Goal: Task Accomplishment & Management: Manage account settings

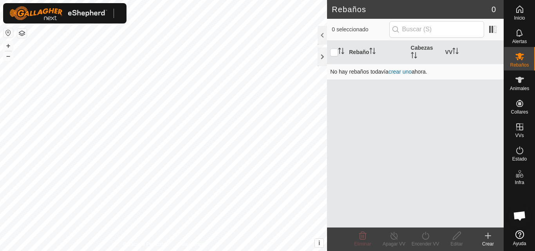
click at [405, 72] on link "crear uno" at bounding box center [400, 72] width 23 height 6
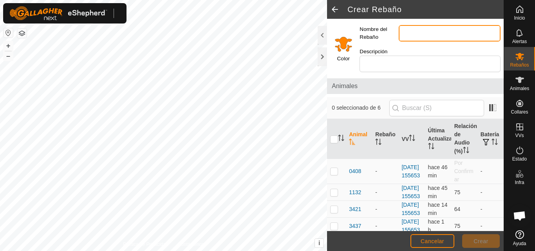
click at [417, 34] on input "Nombre del Rebaño" at bounding box center [450, 33] width 102 height 16
type input "1"
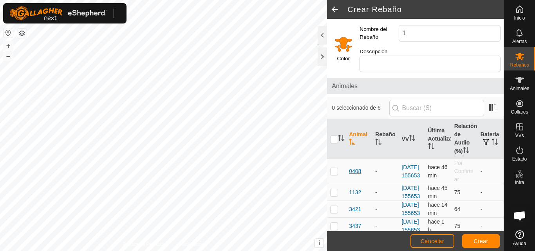
click at [358, 172] on span "0408" at bounding box center [355, 171] width 12 height 8
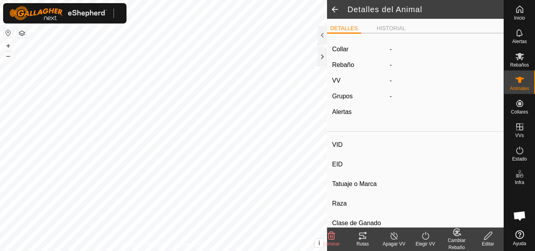
type input "0408"
type input "000000000000408"
type input "-"
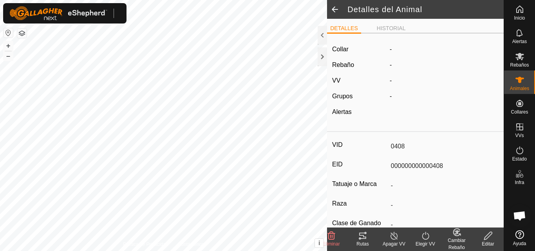
type input "0 kg"
type input "-"
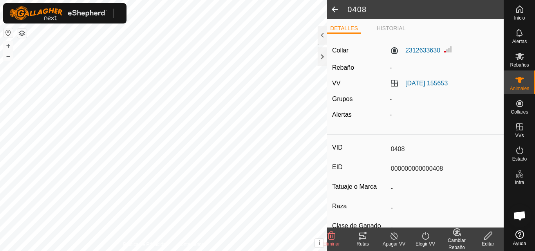
click at [486, 238] on icon at bounding box center [488, 235] width 10 height 9
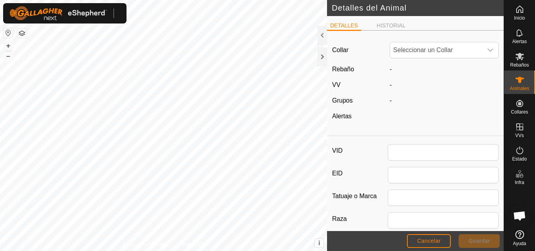
type input "0408"
type input "000000000000408"
type input "0"
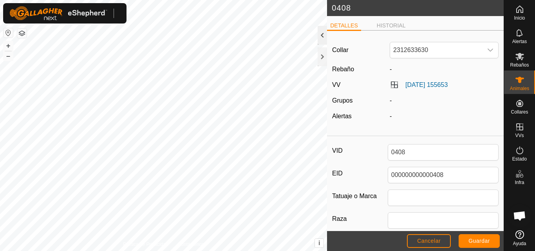
click at [322, 40] on div at bounding box center [322, 35] width 9 height 19
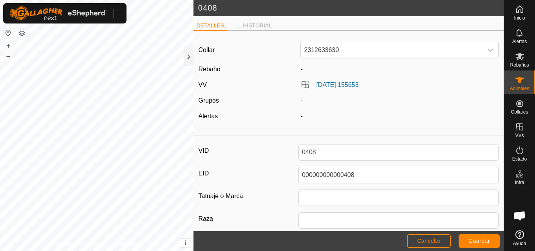
click at [300, 70] on span "-" at bounding box center [301, 69] width 2 height 7
click at [519, 62] on es-mob-svg-icon at bounding box center [520, 56] width 14 height 13
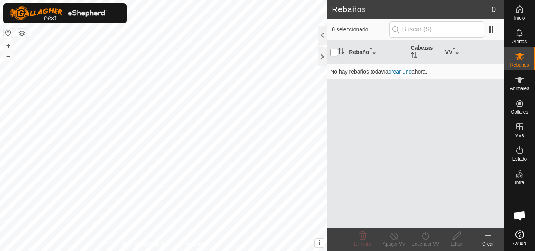
click at [337, 53] on input "checkbox" at bounding box center [334, 53] width 8 height 8
checkbox input "true"
click at [360, 54] on th "Rebaño" at bounding box center [376, 52] width 61 height 23
click at [394, 73] on link "crear uno" at bounding box center [400, 72] width 23 height 6
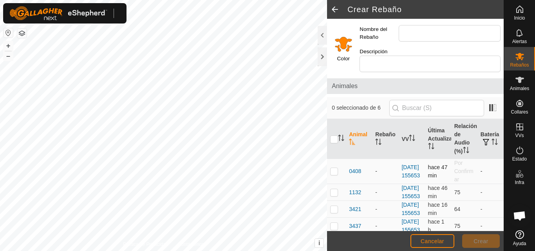
click at [335, 172] on p-checkbox at bounding box center [334, 171] width 8 height 6
checkbox input "true"
click at [338, 195] on p-tablecheckbox at bounding box center [334, 192] width 8 height 6
checkbox input "true"
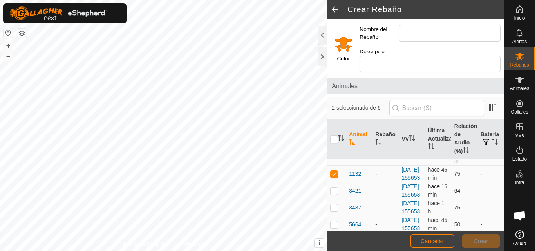
click at [334, 194] on p-checkbox at bounding box center [334, 191] width 8 height 6
checkbox input "true"
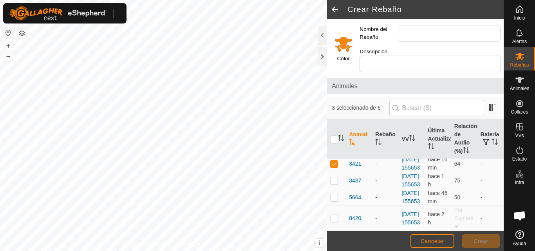
scroll to position [78, 0]
click at [336, 177] on p-checkbox at bounding box center [334, 180] width 8 height 6
checkbox input "true"
click at [334, 194] on p-checkbox at bounding box center [334, 197] width 8 height 6
checkbox input "true"
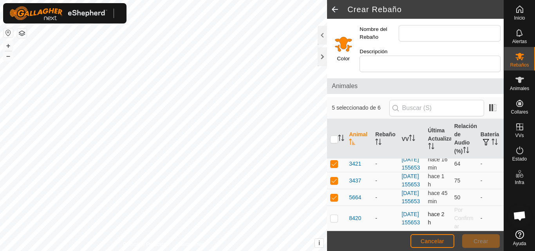
click at [335, 217] on p-checkbox at bounding box center [334, 218] width 8 height 6
checkbox input "true"
click at [459, 35] on input "Nombre del Rebaño" at bounding box center [450, 33] width 102 height 16
type input "1"
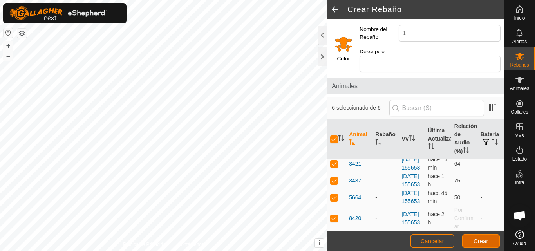
click at [480, 240] on span "Crear" at bounding box center [480, 241] width 15 height 6
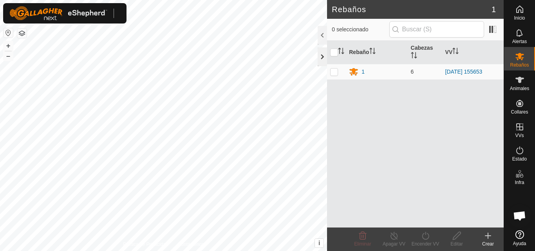
click at [320, 55] on div at bounding box center [322, 56] width 9 height 19
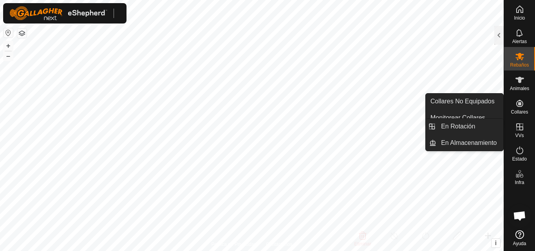
click at [517, 127] on icon at bounding box center [519, 126] width 9 height 9
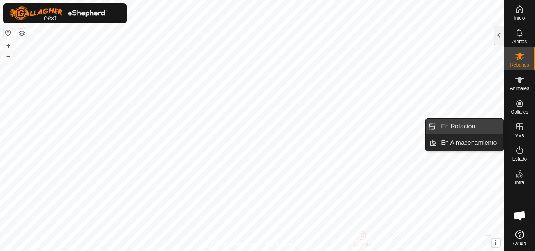
click at [475, 127] on link "En Rotación" at bounding box center [469, 127] width 67 height 16
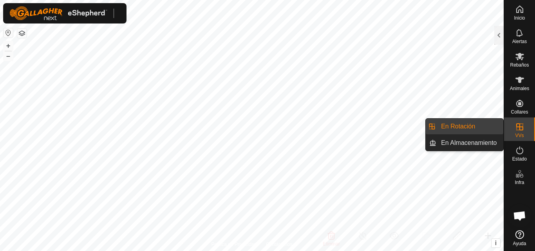
click at [462, 126] on link "En Rotación" at bounding box center [469, 127] width 67 height 16
click at [463, 126] on link "En Rotación" at bounding box center [469, 127] width 67 height 16
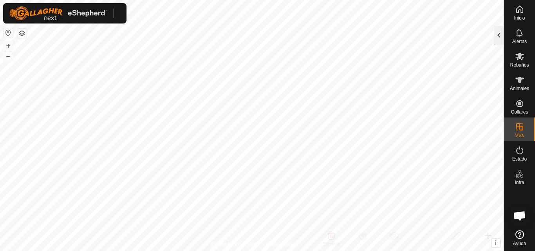
click at [499, 40] on div at bounding box center [498, 35] width 9 height 19
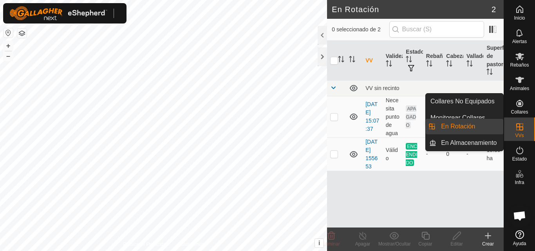
click at [475, 125] on link "En Rotación" at bounding box center [469, 127] width 67 height 16
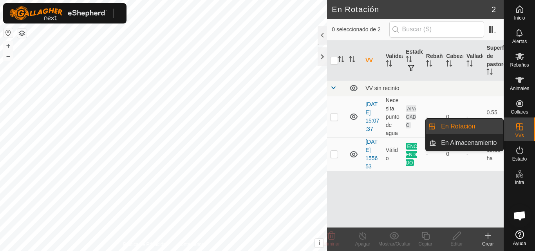
click at [475, 125] on link "En Rotación" at bounding box center [469, 127] width 67 height 16
click at [462, 125] on link "En Rotación" at bounding box center [469, 127] width 67 height 16
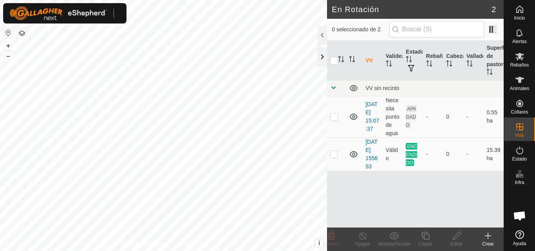
click at [325, 59] on div at bounding box center [322, 56] width 9 height 19
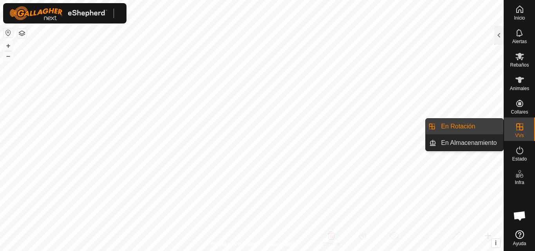
click at [510, 132] on div "VVs" at bounding box center [519, 128] width 31 height 23
click at [481, 122] on link "En Rotación" at bounding box center [469, 127] width 67 height 16
click at [464, 125] on link "En Rotación" at bounding box center [469, 127] width 67 height 16
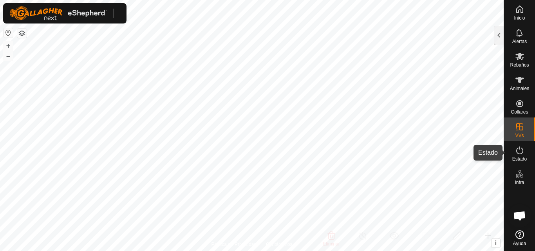
click at [521, 148] on icon at bounding box center [519, 150] width 7 height 8
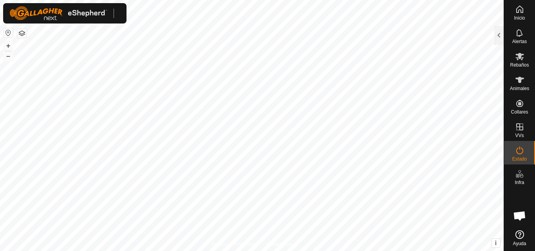
click at [521, 148] on icon at bounding box center [519, 150] width 7 height 8
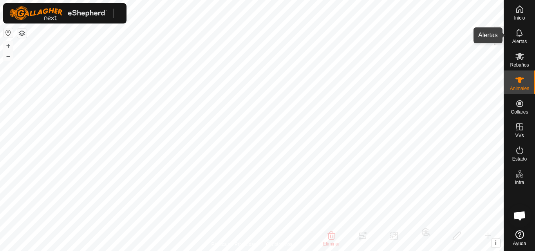
click at [519, 38] on es-notification-svg-icon at bounding box center [520, 33] width 14 height 13
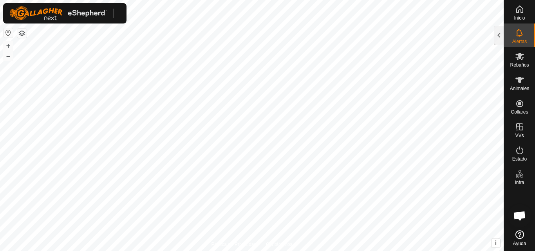
click at [519, 38] on es-notification-svg-icon at bounding box center [520, 33] width 14 height 13
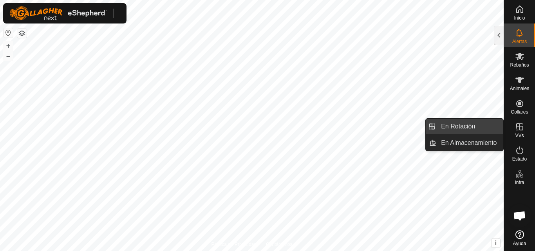
click at [475, 126] on link "En Rotación" at bounding box center [469, 127] width 67 height 16
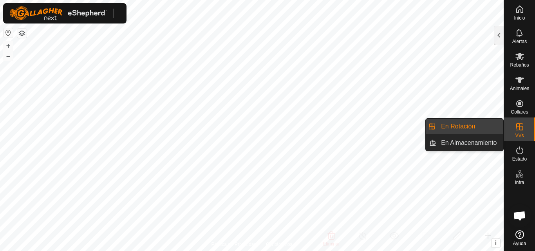
click at [475, 126] on link "En Rotación" at bounding box center [469, 127] width 67 height 16
click at [452, 125] on link "En Rotación" at bounding box center [469, 127] width 67 height 16
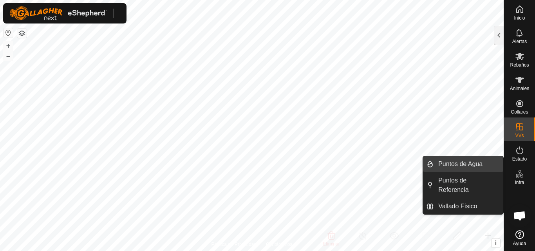
click at [454, 161] on link "Puntos de Agua" at bounding box center [469, 164] width 70 height 16
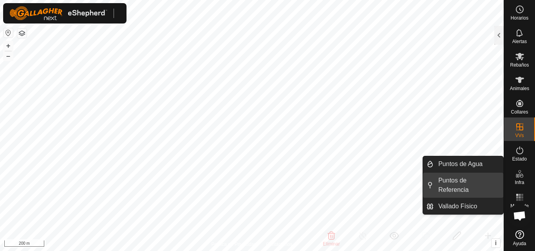
click at [470, 182] on link "Puntos de Referencia" at bounding box center [469, 185] width 70 height 25
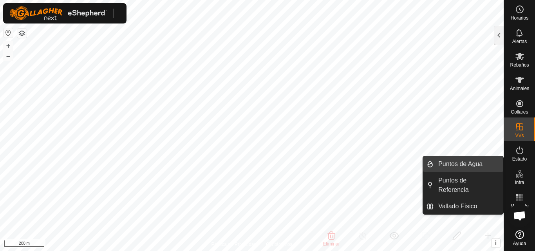
click at [477, 168] on link "Puntos de Agua" at bounding box center [469, 164] width 70 height 16
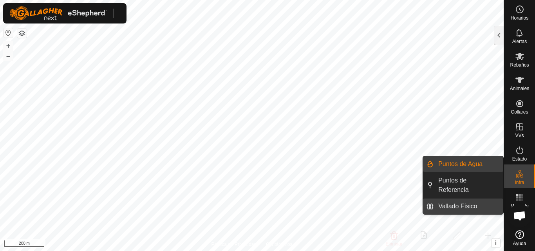
click at [459, 204] on link "Vallado Físico" at bounding box center [469, 207] width 70 height 16
click at [461, 210] on link "Vallado Físico" at bounding box center [469, 207] width 70 height 16
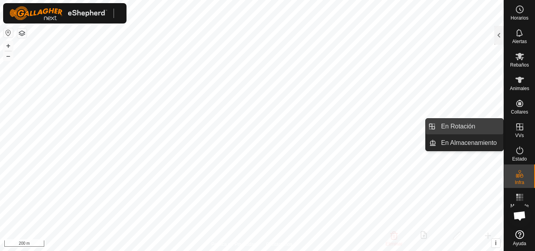
click at [474, 124] on link "En Rotación" at bounding box center [469, 127] width 67 height 16
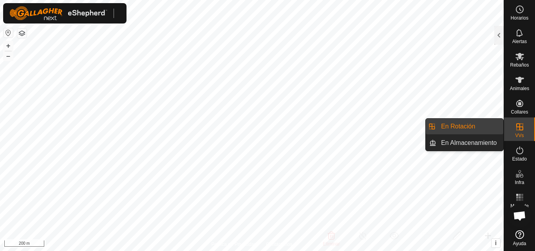
click at [474, 125] on link "En Rotación" at bounding box center [469, 127] width 67 height 16
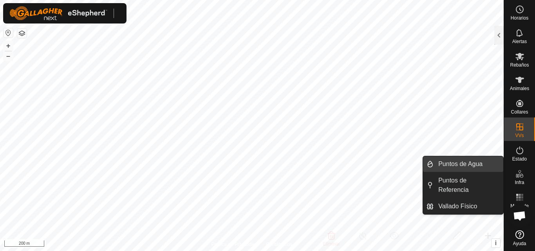
click at [469, 168] on link "Puntos de Agua" at bounding box center [469, 164] width 70 height 16
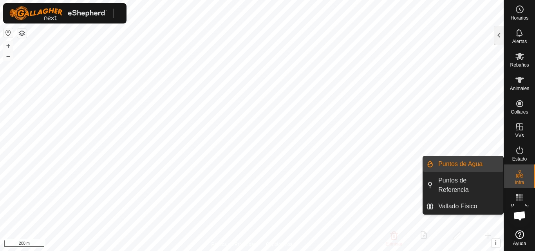
click at [469, 168] on link "Puntos de Agua" at bounding box center [469, 164] width 70 height 16
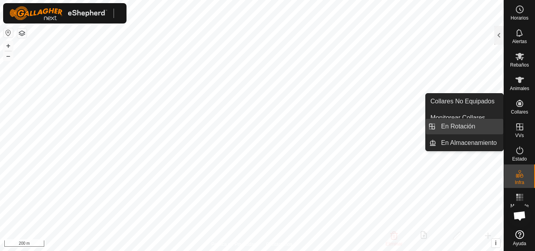
click at [482, 128] on link "En Rotación" at bounding box center [469, 127] width 67 height 16
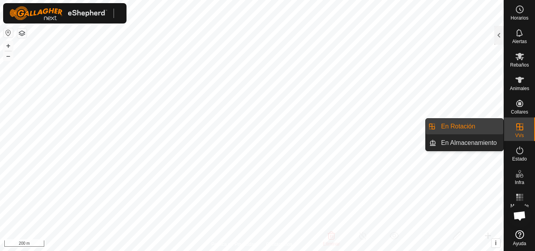
click at [482, 128] on link "En Rotación" at bounding box center [469, 127] width 67 height 16
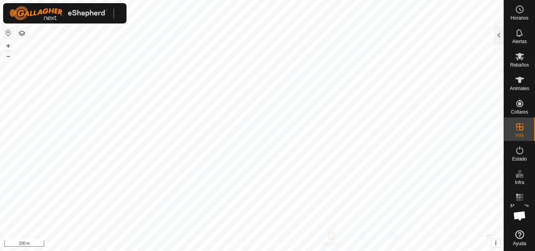
checkbox input "true"
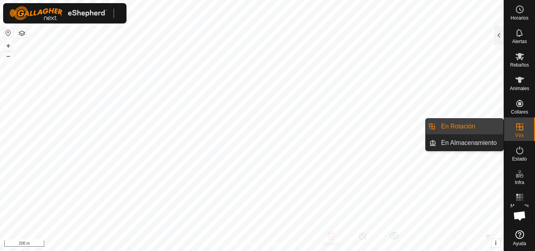
click at [515, 134] on span "VVs" at bounding box center [519, 135] width 9 height 5
click at [472, 130] on link "En Rotación" at bounding box center [469, 127] width 67 height 16
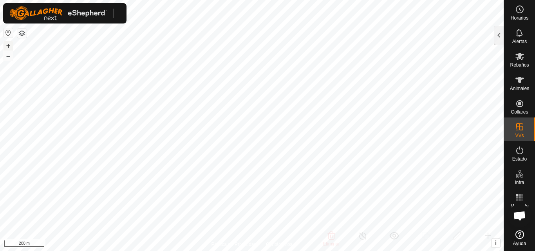
click at [9, 45] on button "+" at bounding box center [8, 45] width 9 height 9
click at [62, 0] on html "Horarios Alertas Rebaños Animales Collares VVs Estado Infra Mapa de Calor Ayuda…" at bounding box center [267, 125] width 535 height 251
click at [10, 44] on button "+" at bounding box center [8, 45] width 9 height 9
click at [11, 45] on button "+" at bounding box center [8, 45] width 9 height 9
click at [338, 0] on html "Horarios Alertas Rebaños Animales Collares VVs Estado Infra Mapa de Calor Ayuda…" at bounding box center [267, 125] width 535 height 251
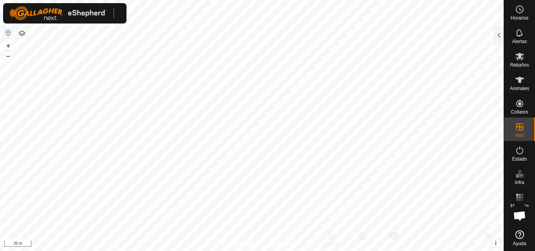
click at [315, 0] on html "Horarios Alertas Rebaños Animales Collares VVs Estado Infra Mapa de Calor Ayuda…" at bounding box center [267, 125] width 535 height 251
click at [11, 45] on button "+" at bounding box center [8, 45] width 9 height 9
